Goal: Information Seeking & Learning: Find specific fact

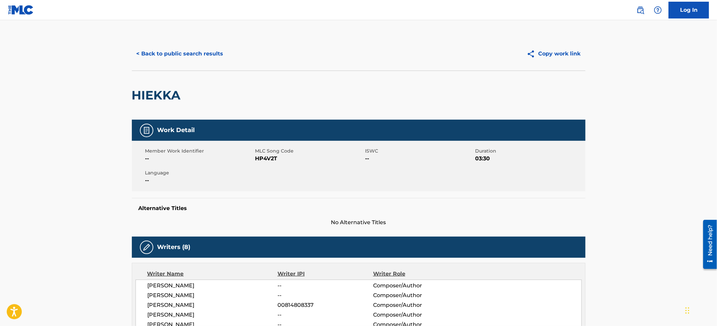
click at [145, 55] on button "< Back to public search results" at bounding box center [180, 53] width 96 height 17
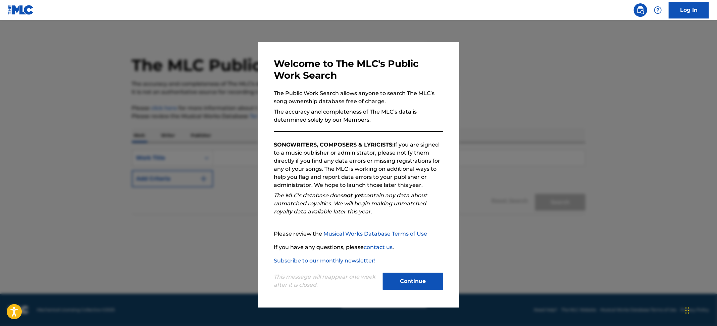
click at [419, 279] on button "Continue" at bounding box center [413, 281] width 60 height 17
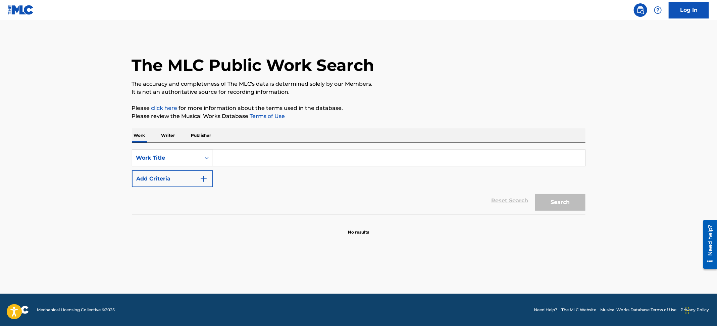
click at [176, 155] on div "Work Title" at bounding box center [166, 158] width 60 height 8
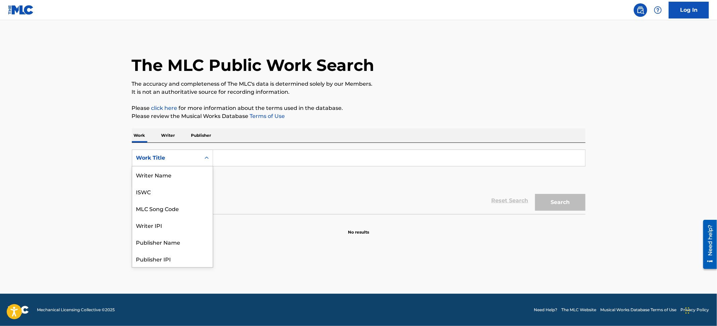
scroll to position [34, 0]
click at [167, 183] on div "Writer IPI" at bounding box center [172, 191] width 81 height 17
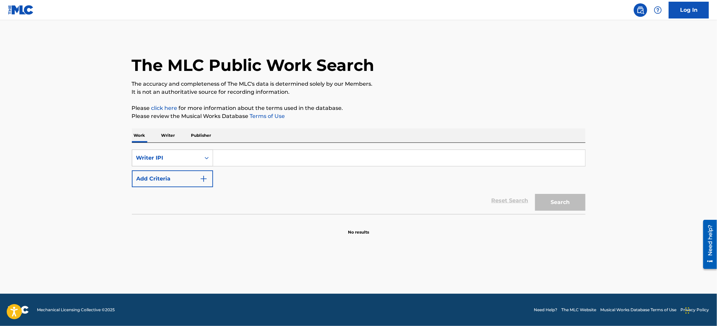
click at [177, 156] on div "Writer IPI" at bounding box center [166, 158] width 60 height 8
click at [173, 175] on div "ISWC" at bounding box center [172, 174] width 81 height 17
click at [242, 152] on input "Search Form" at bounding box center [399, 158] width 372 height 16
click at [184, 157] on div "ISWC" at bounding box center [166, 158] width 60 height 8
drag, startPoint x: 178, startPoint y: 178, endPoint x: 200, endPoint y: 168, distance: 23.8
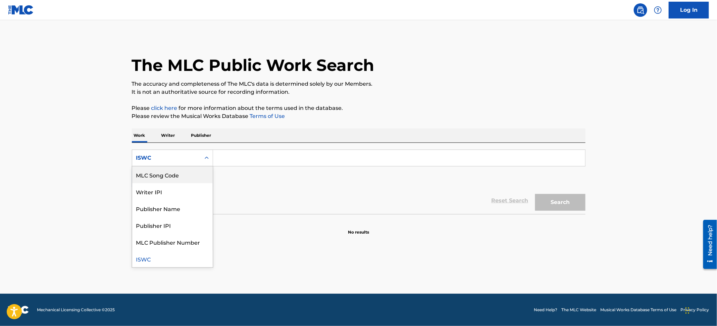
click at [179, 178] on div "MLC Song Code" at bounding box center [172, 174] width 81 height 17
click at [252, 156] on input "Search Form" at bounding box center [399, 158] width 372 height 16
paste input "BF6V3S"
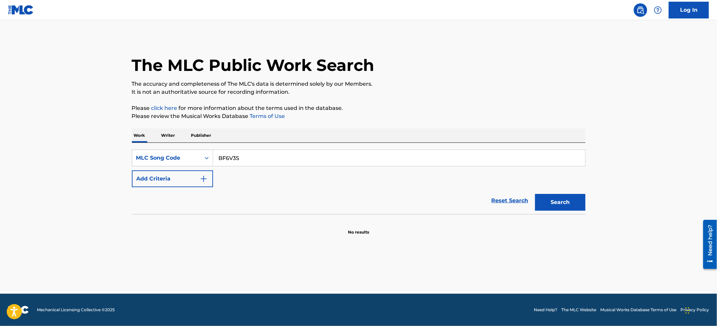
type input "BF6V3S"
click at [549, 204] on button "Search" at bounding box center [560, 202] width 50 height 17
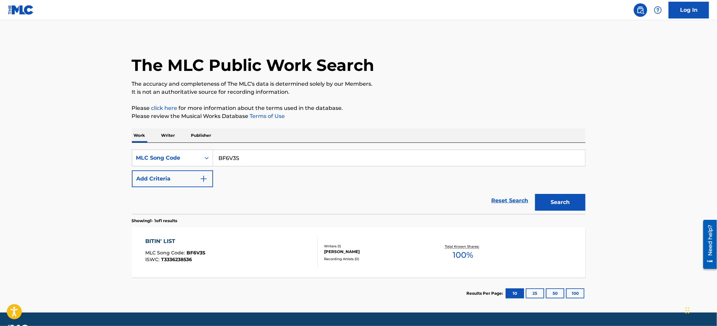
click at [287, 239] on div "BITIN' LIST MLC Song Code : BF6V3S ISWC : T3336238536" at bounding box center [231, 252] width 173 height 30
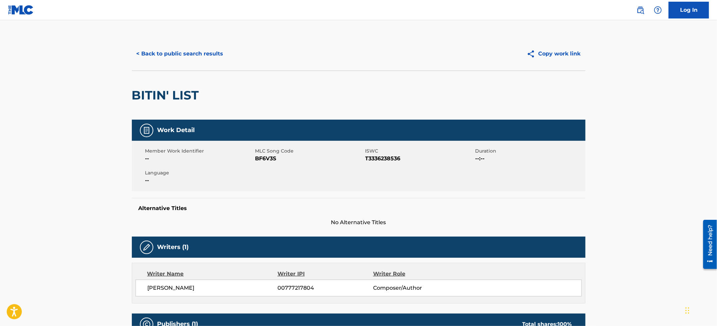
click at [194, 48] on button "< Back to public search results" at bounding box center [180, 53] width 96 height 17
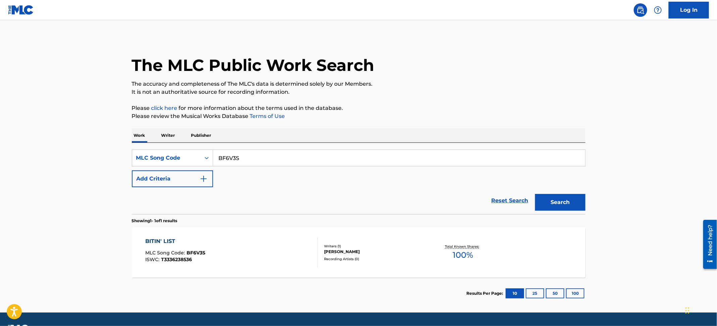
click at [51, 71] on main "The MLC Public Work Search The accuracy and completeness of The MLC's data is d…" at bounding box center [358, 166] width 717 height 292
click at [197, 160] on div "MLC Song Code" at bounding box center [166, 157] width 68 height 13
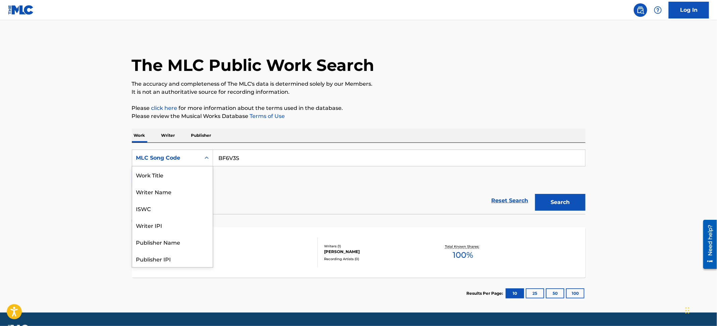
scroll to position [34, 0]
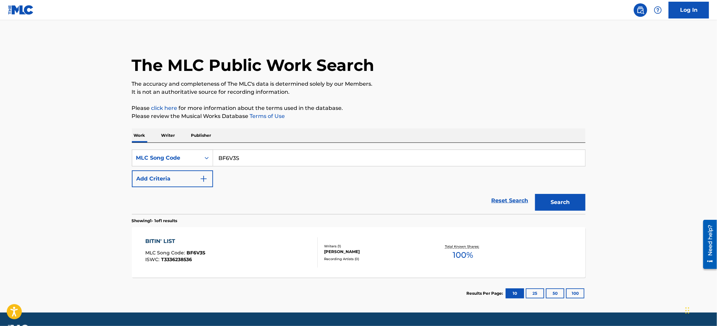
drag, startPoint x: 265, startPoint y: 156, endPoint x: 190, endPoint y: 147, distance: 76.4
click at [162, 141] on div "Work Writer Publisher SearchWithCriteria67a626af-8f64-4c03-9f9c-ce21fb06b82a ML…" at bounding box center [359, 218] width 454 height 181
paste input "HP4HOO"
type input "HP4HOO"
click at [543, 197] on button "Search" at bounding box center [560, 202] width 50 height 17
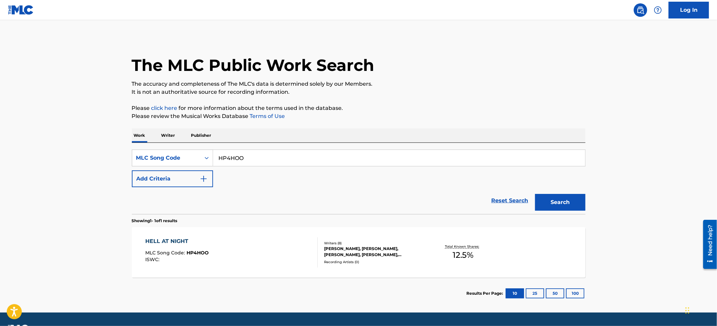
click at [274, 251] on div "HELL AT NIGHT MLC Song Code : HP4HOO ISWC :" at bounding box center [231, 252] width 173 height 30
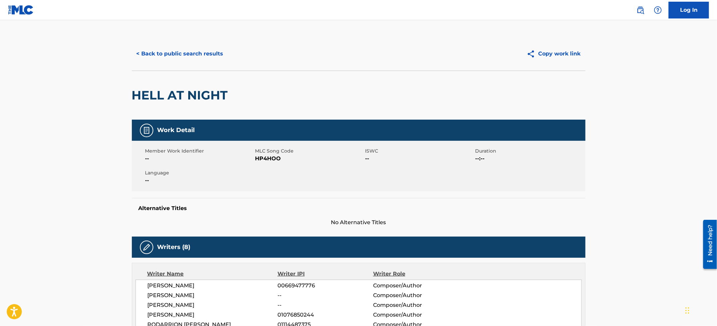
click at [189, 51] on button "< Back to public search results" at bounding box center [180, 53] width 96 height 17
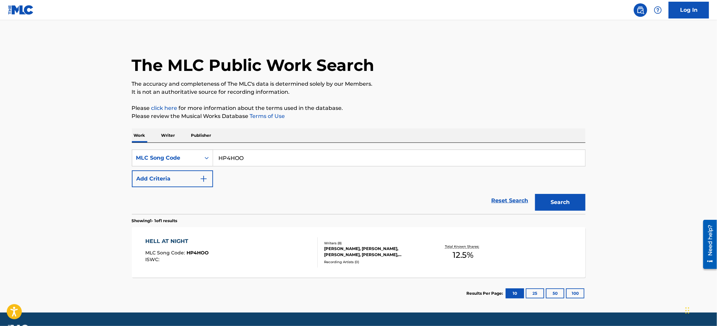
click at [0, 93] on main "The MLC Public Work Search The accuracy and completeness of The MLC's data is d…" at bounding box center [358, 166] width 717 height 292
drag, startPoint x: 288, startPoint y: 152, endPoint x: 35, endPoint y: 127, distance: 254.6
click at [35, 127] on main "The MLC Public Work Search The accuracy and completeness of The MLC's data is d…" at bounding box center [358, 166] width 717 height 292
paste input "LT31FY"
type input "LT31FY"
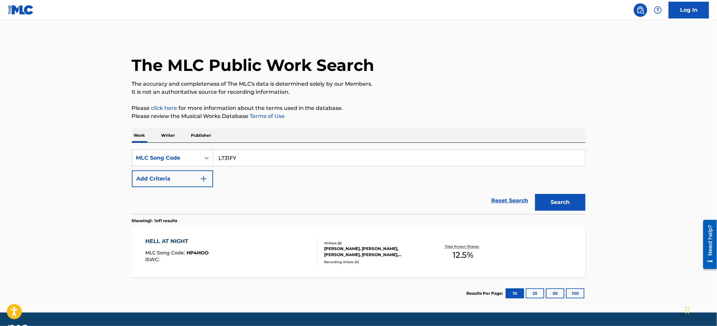
click at [562, 204] on button "Search" at bounding box center [560, 202] width 50 height 17
click at [265, 258] on div "LAST ONE TO KNOW MLC Song Code : LT31FY ISWC :" at bounding box center [231, 252] width 173 height 30
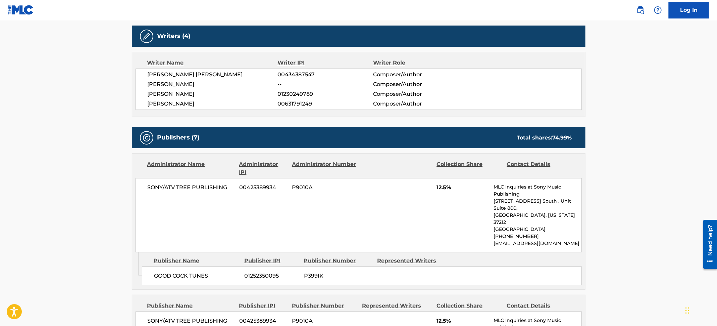
scroll to position [201, 0]
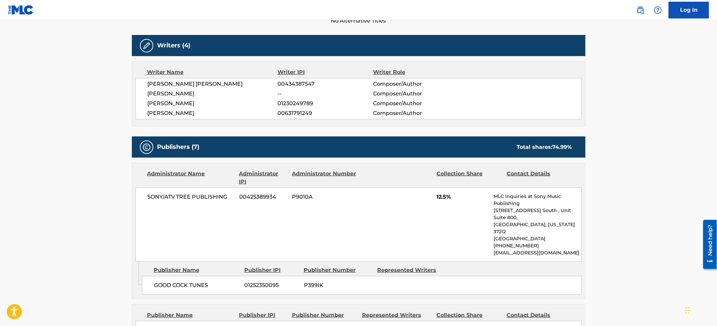
click at [193, 105] on span "[PERSON_NAME]" at bounding box center [213, 103] width 130 height 8
click at [189, 92] on span "[PERSON_NAME]" at bounding box center [213, 94] width 130 height 8
click at [189, 83] on span "[PERSON_NAME] [PERSON_NAME]" at bounding box center [213, 84] width 130 height 8
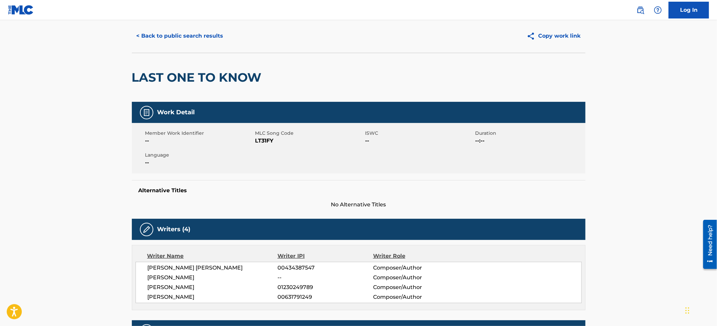
scroll to position [0, 0]
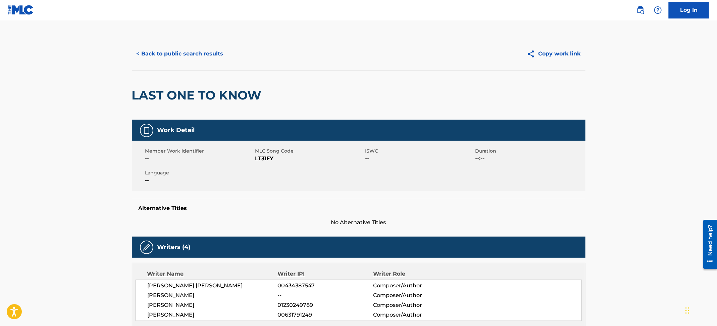
click at [186, 58] on button "< Back to public search results" at bounding box center [180, 53] width 96 height 17
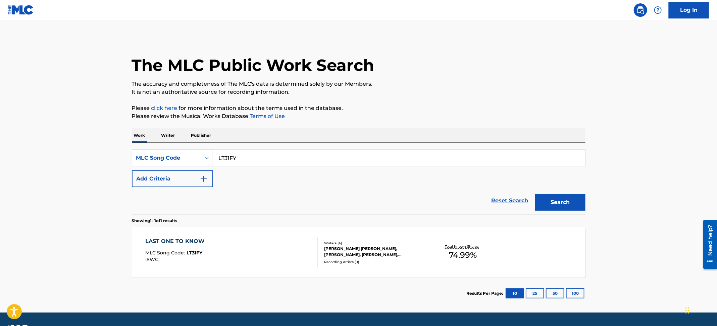
click at [65, 76] on main "The MLC Public Work Search The accuracy and completeness of The MLC's data is d…" at bounding box center [358, 166] width 717 height 292
drag, startPoint x: 241, startPoint y: 161, endPoint x: 182, endPoint y: 151, distance: 59.9
click at [182, 151] on div "SearchWithCriteria67a626af-8f64-4c03-9f9c-ce21fb06b82a MLC Song Code LT31FY" at bounding box center [359, 157] width 454 height 17
paste input "SJ2J9U"
type input "SJ2J9U"
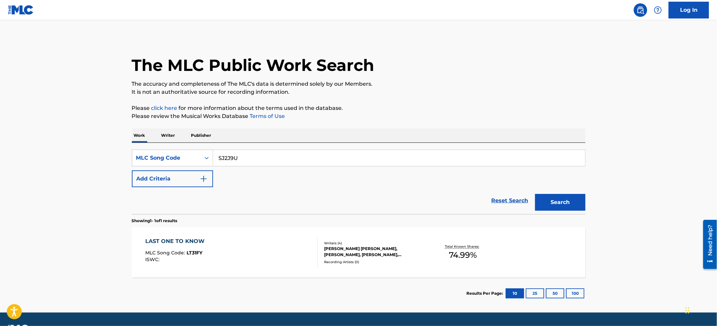
click at [558, 200] on button "Search" at bounding box center [560, 202] width 50 height 17
click at [286, 251] on div "SOUTH OF SANITY MLC Song Code : SJ2J9U ISWC :" at bounding box center [231, 252] width 173 height 30
